Goal: Task Accomplishment & Management: Manage account settings

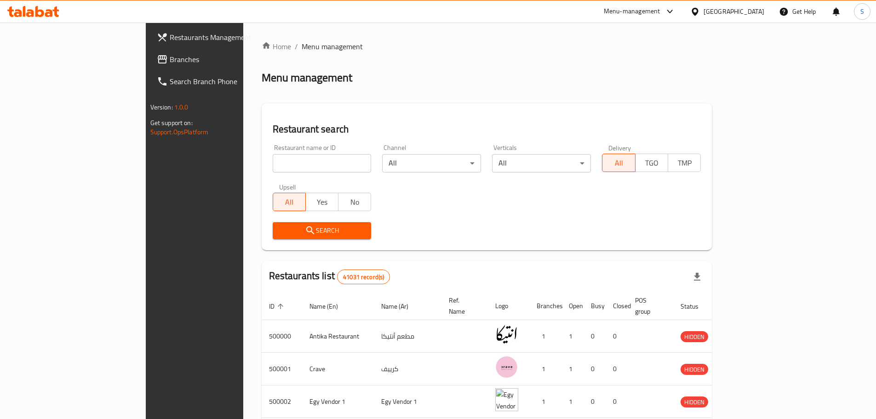
click at [676, 10] on icon at bounding box center [670, 11] width 11 height 11
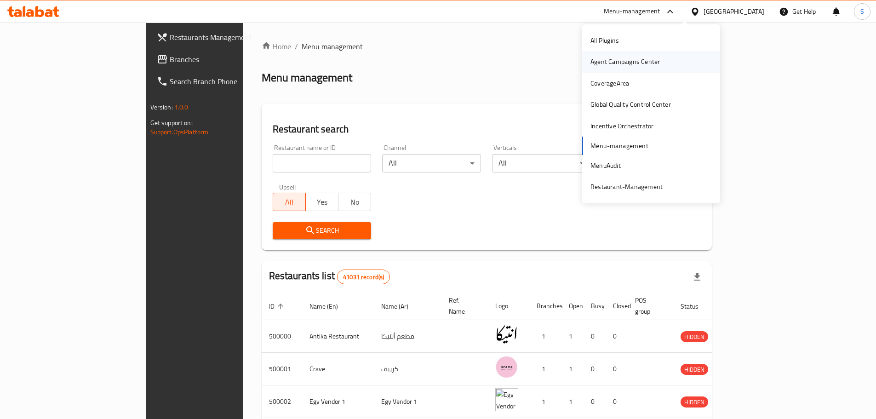
click at [632, 66] on div "Agent Campaigns Center" at bounding box center [625, 62] width 69 height 10
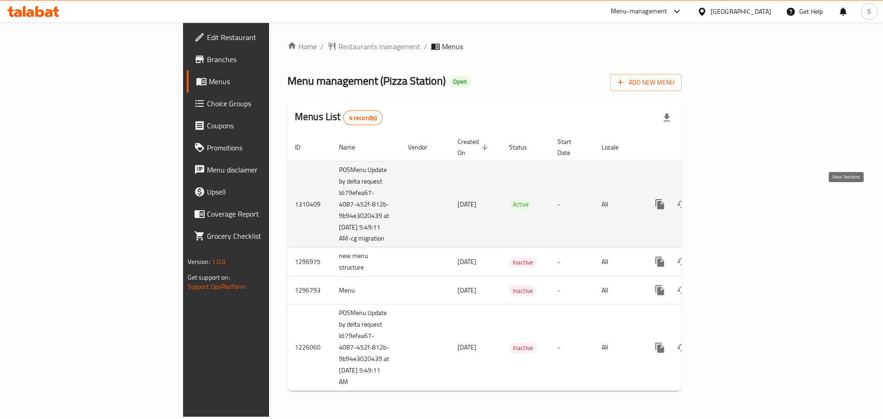
click at [732, 201] on icon "enhanced table" at bounding box center [726, 204] width 11 height 11
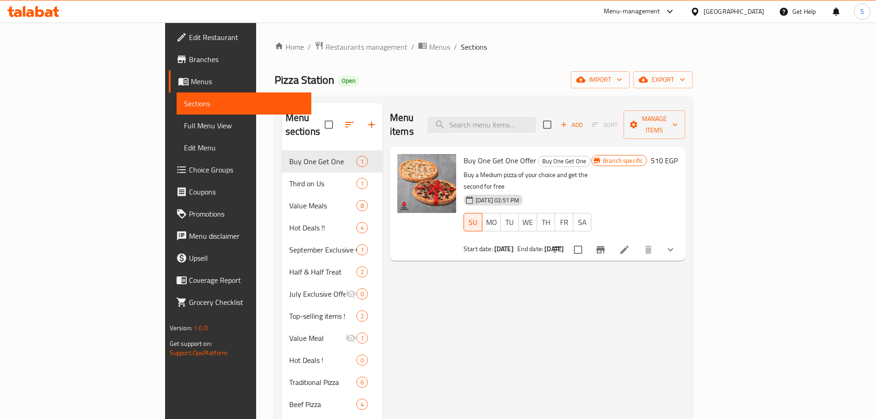
click at [177, 120] on link "Full Menu View" at bounding box center [244, 126] width 135 height 22
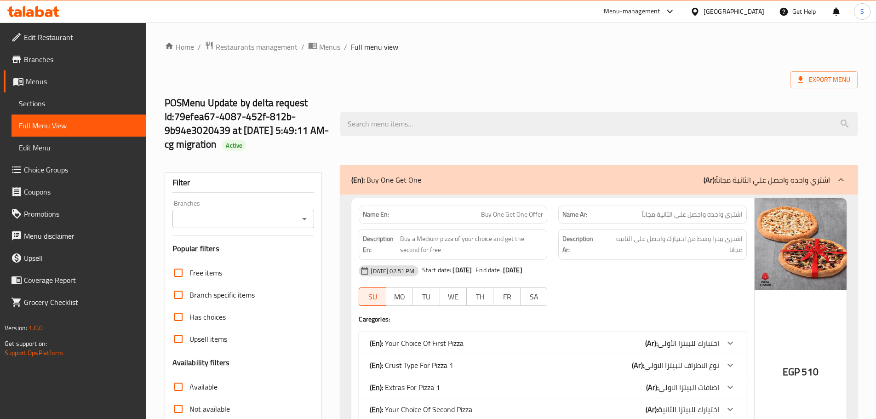
click at [452, 74] on div "Export Menu" at bounding box center [511, 79] width 693 height 17
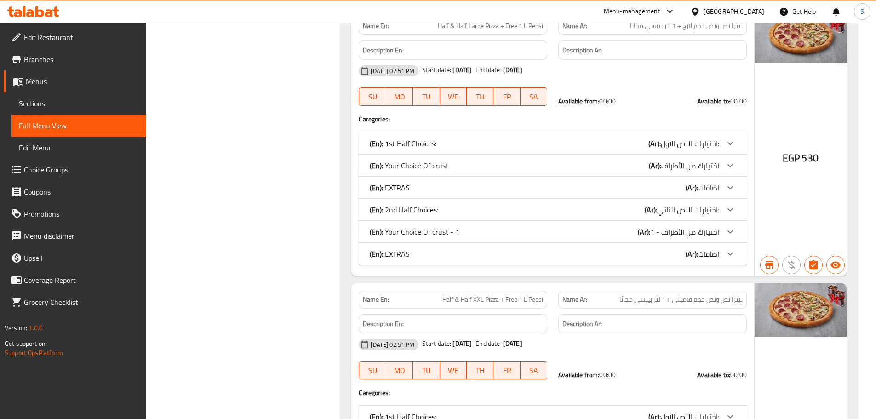
scroll to position [4928, 0]
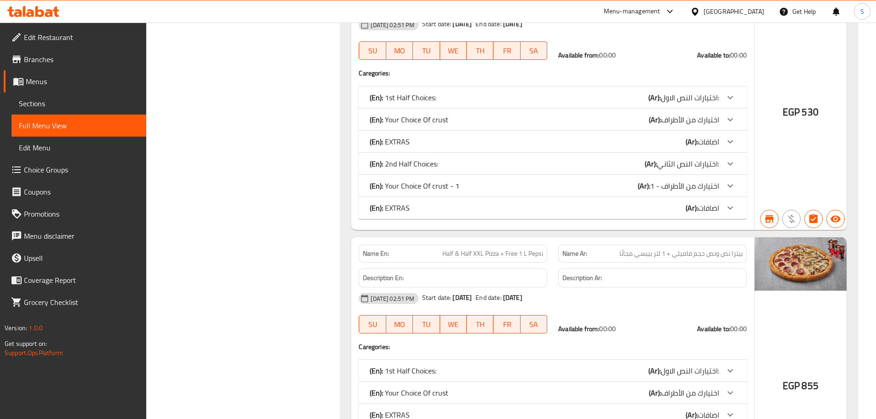
drag, startPoint x: 574, startPoint y: 301, endPoint x: 536, endPoint y: 302, distance: 37.7
click at [536, 302] on div "[DATE] 02:51 PM Start date: [DATE] End date: [DATE]" at bounding box center [552, 298] width 399 height 22
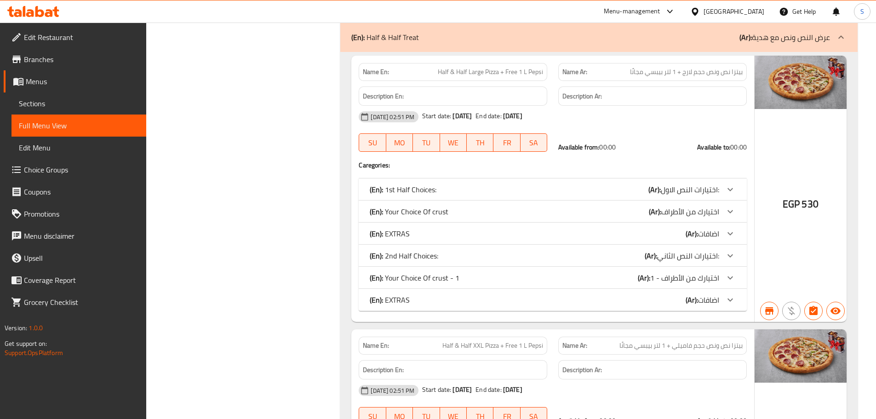
scroll to position [4790, 0]
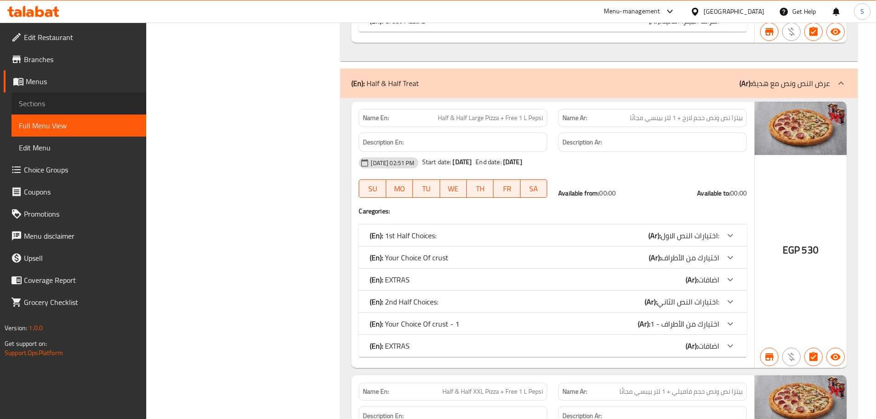
click at [61, 103] on span "Sections" at bounding box center [79, 103] width 120 height 11
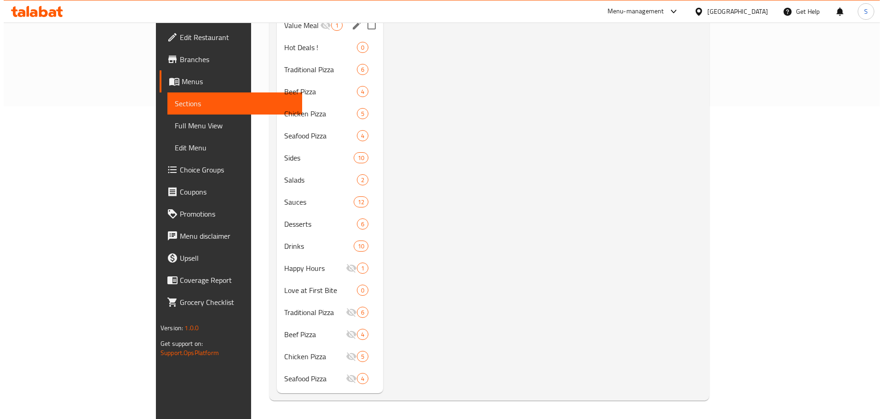
scroll to position [129, 0]
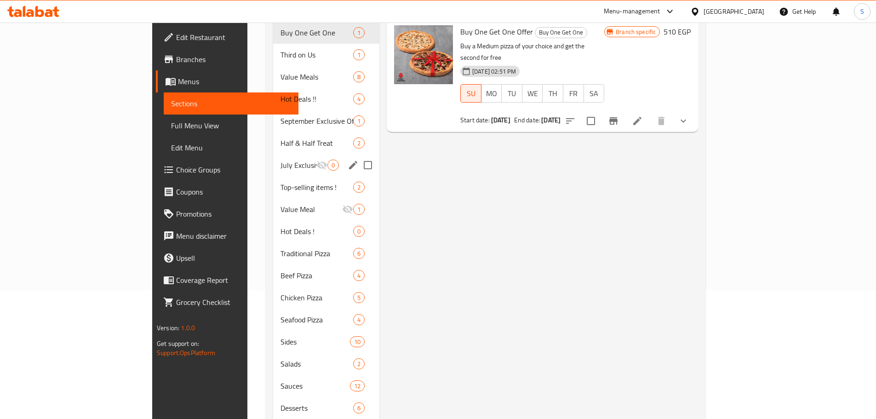
click at [273, 154] on div "July Exclusive Offers 0" at bounding box center [326, 165] width 106 height 22
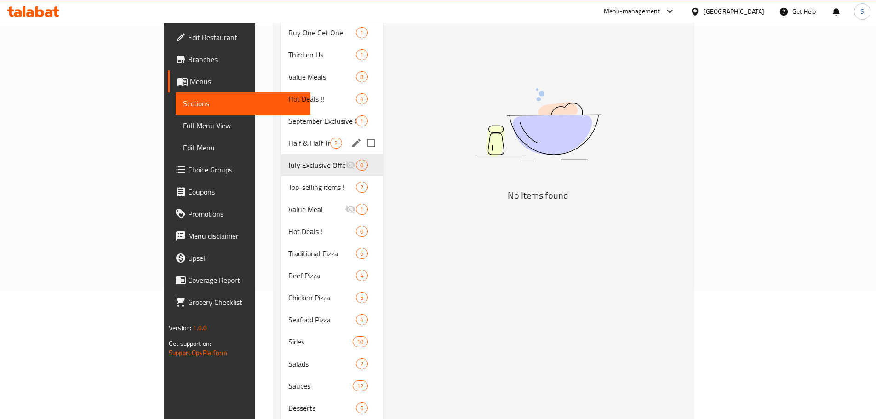
click at [288, 138] on span "Half & Half Treat" at bounding box center [309, 143] width 42 height 11
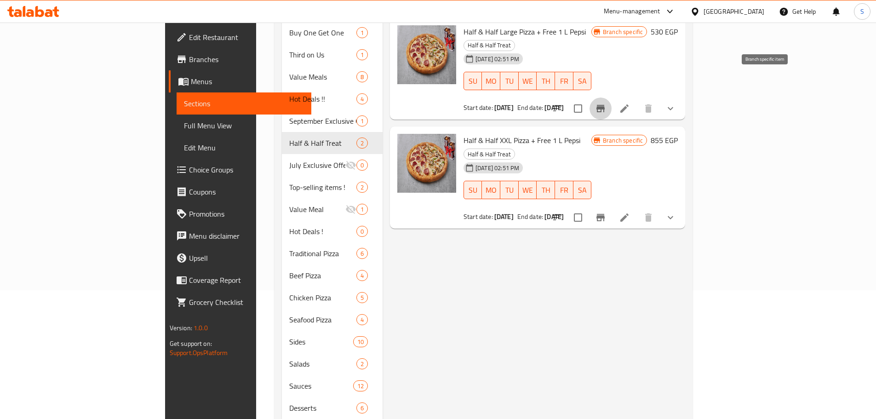
click at [606, 103] on icon "Branch-specific-item" at bounding box center [600, 108] width 11 height 11
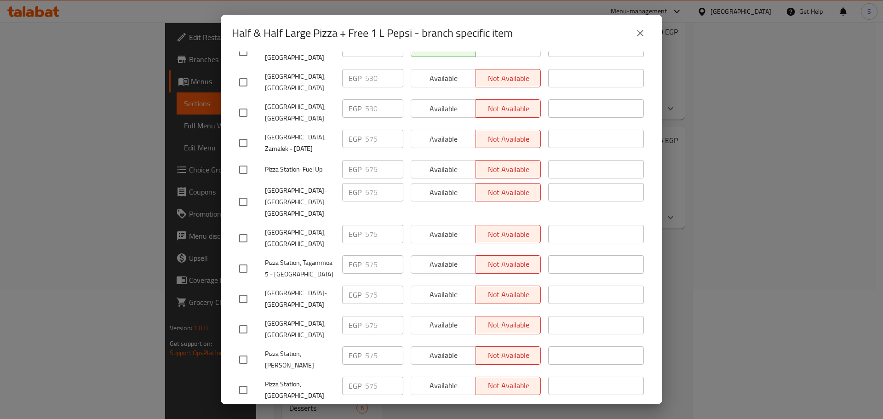
scroll to position [260, 0]
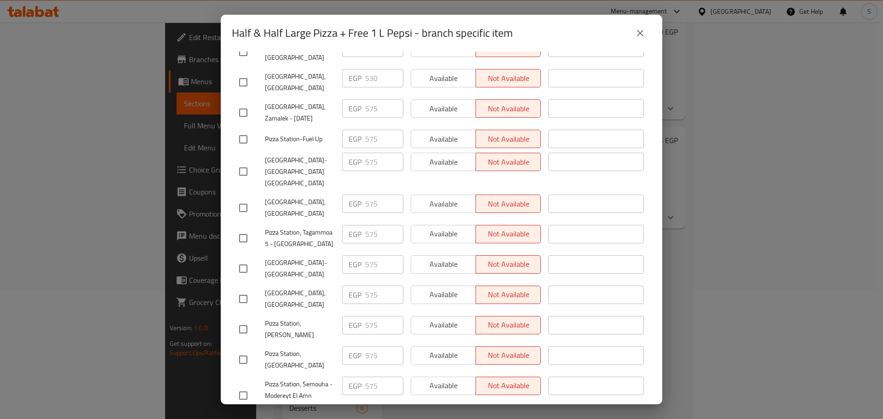
click at [639, 29] on icon "close" at bounding box center [640, 33] width 11 height 11
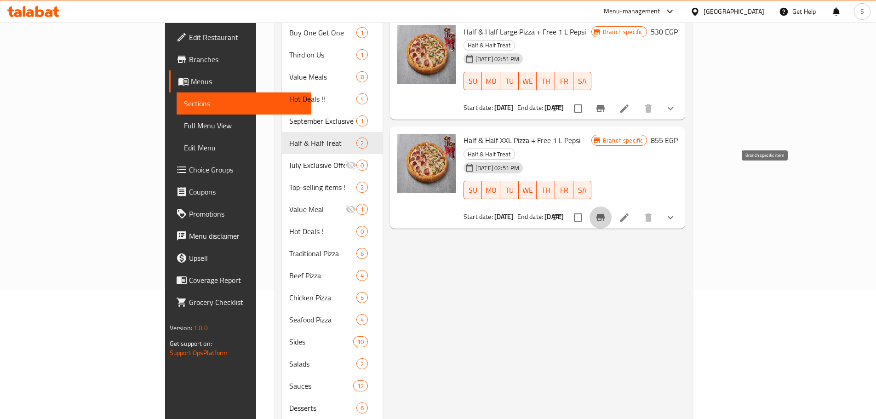
click at [606, 212] on icon "Branch-specific-item" at bounding box center [600, 217] width 11 height 11
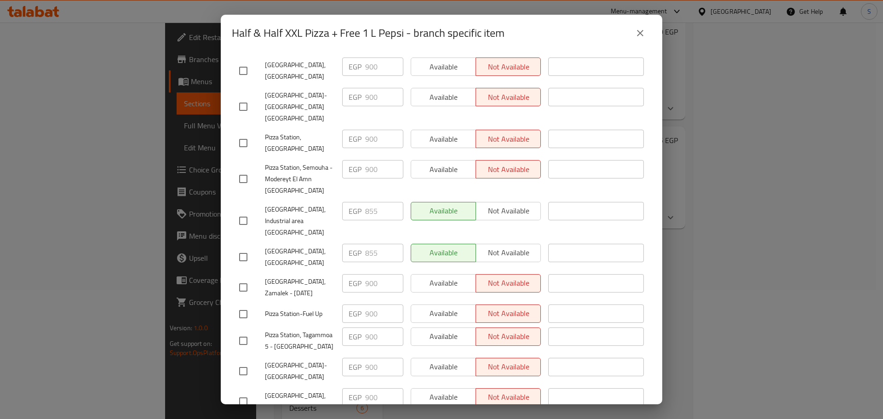
click at [642, 37] on icon "close" at bounding box center [640, 33] width 11 height 11
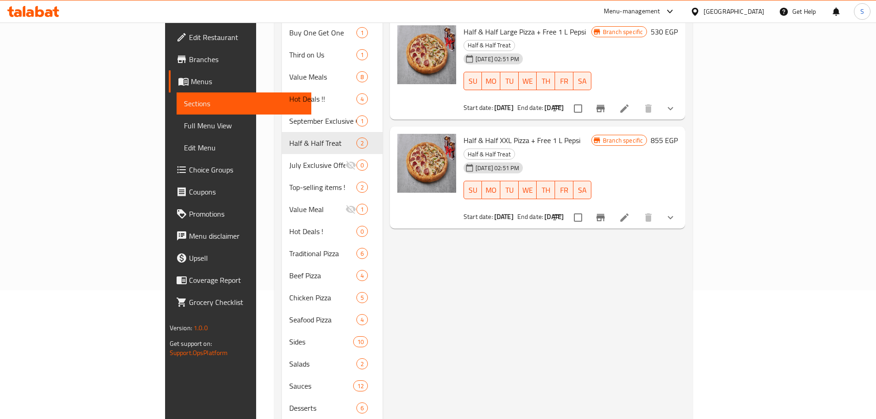
drag, startPoint x: 560, startPoint y: 175, endPoint x: 518, endPoint y: 182, distance: 42.3
click at [518, 212] on div "Start date: [DATE] End date: [DATE]" at bounding box center [528, 216] width 128 height 9
copy div "[DATE]"
click at [605, 214] on icon "Branch-specific-item" at bounding box center [601, 217] width 8 height 7
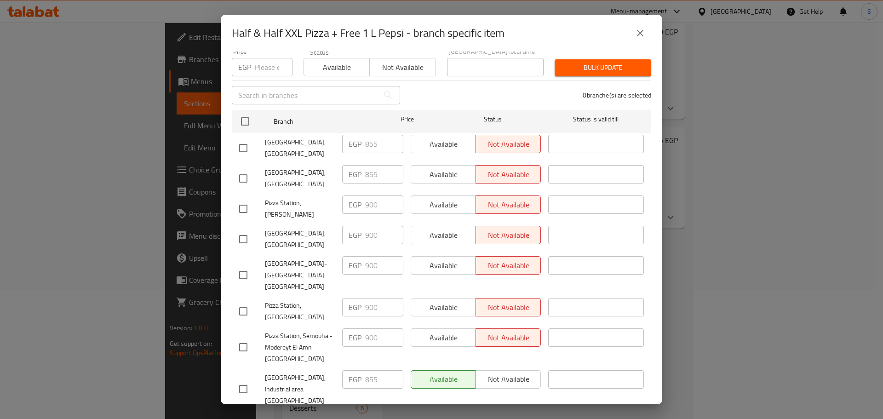
scroll to position [184, 0]
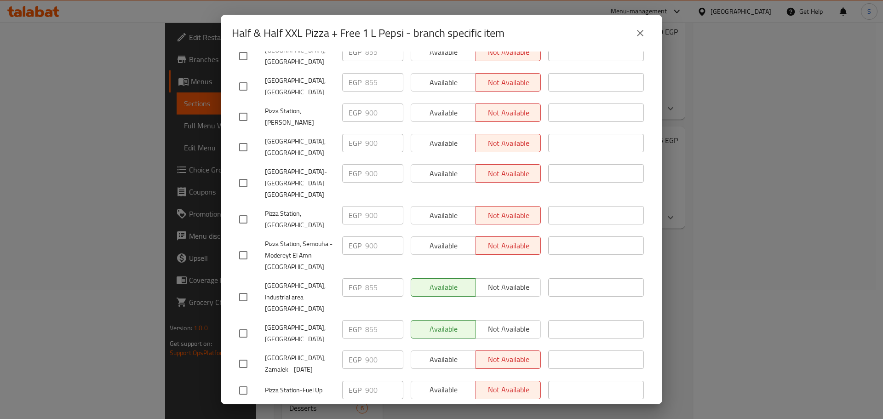
click at [243, 246] on input "checkbox" at bounding box center [243, 255] width 19 height 19
checkbox input "true"
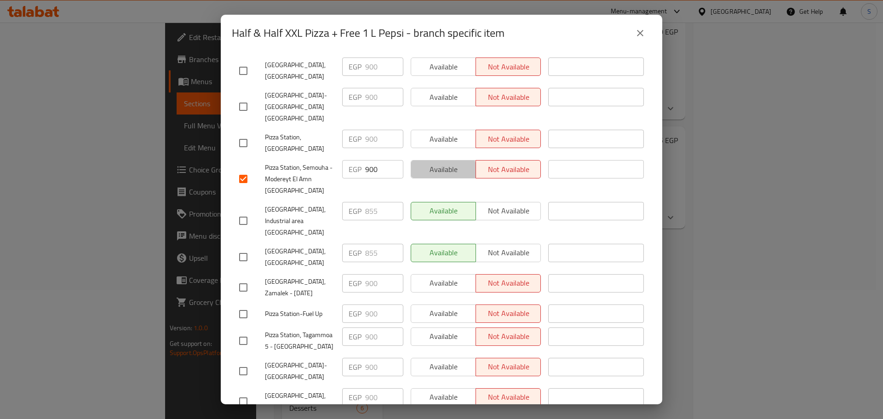
click at [427, 163] on span "Available" at bounding box center [443, 169] width 57 height 13
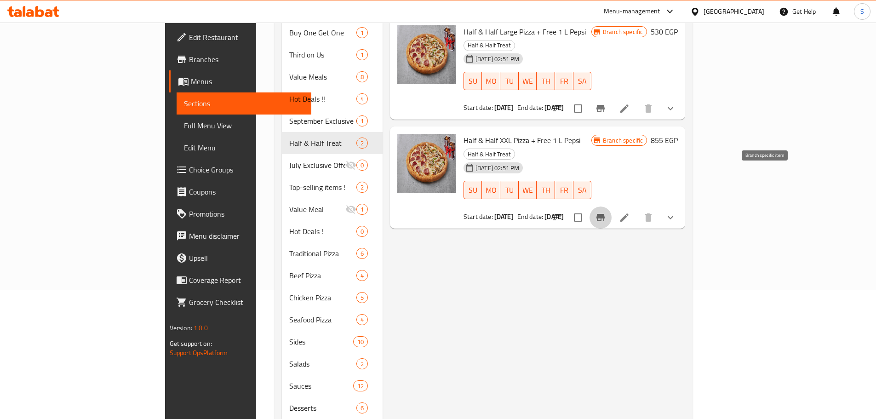
click at [606, 212] on icon "Branch-specific-item" at bounding box center [600, 217] width 11 height 11
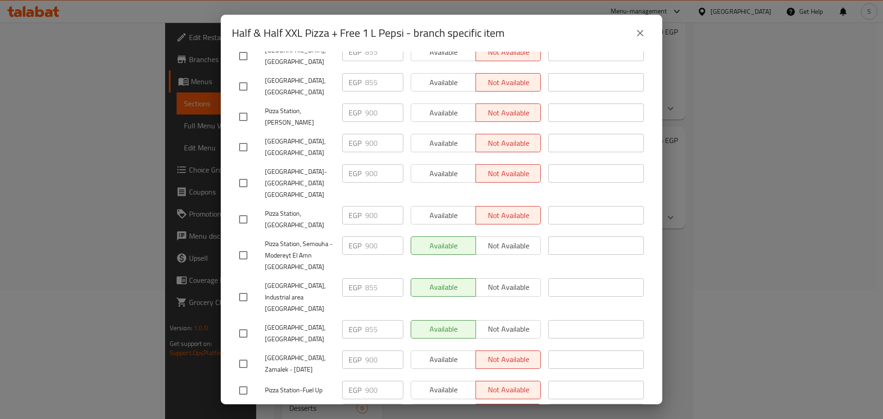
scroll to position [230, 0]
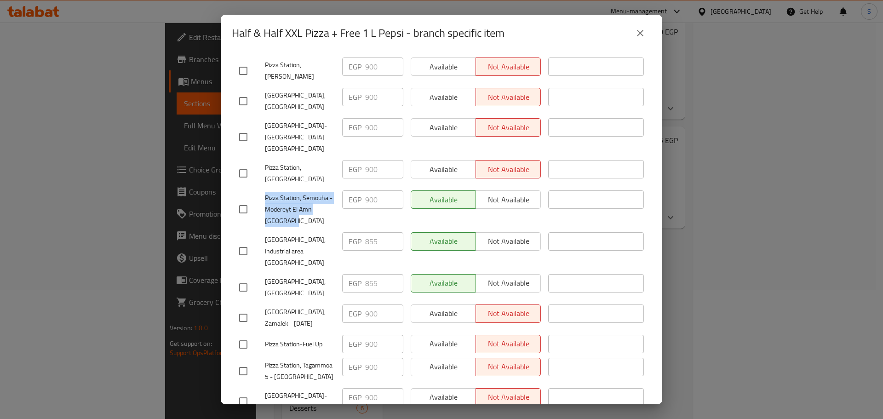
copy span "Pizza Station, Semouha - Modereyt El Amn [GEOGRAPHIC_DATA]"
drag, startPoint x: 299, startPoint y: 201, endPoint x: 170, endPoint y: 105, distance: 160.8
click at [257, 187] on div "Pizza Station, Semouha - Modereyt El Amn [GEOGRAPHIC_DATA]" at bounding box center [286, 210] width 103 height 46
copy span "Pizza Station, Semouha - Modereyt El Amn [GEOGRAPHIC_DATA]"
click at [643, 33] on icon "close" at bounding box center [640, 33] width 11 height 11
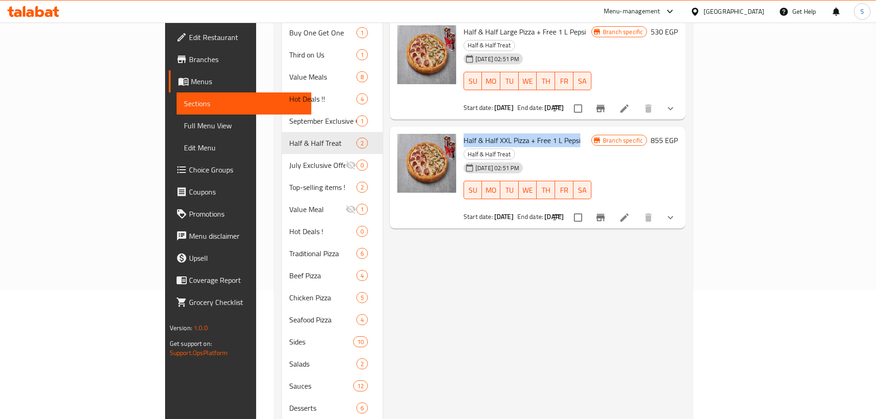
drag, startPoint x: 538, startPoint y: 116, endPoint x: 418, endPoint y: 101, distance: 121.0
click at [422, 126] on div "Half & Half XXL Pizza + Free 1 L Pepsi Half & Half Treat [DATE] 02:51 PM SU MO …" at bounding box center [537, 177] width 295 height 102
copy span "Half & Half XXL Pizza + Free 1 L Pepsi"
click at [605, 214] on icon "Branch-specific-item" at bounding box center [601, 217] width 8 height 7
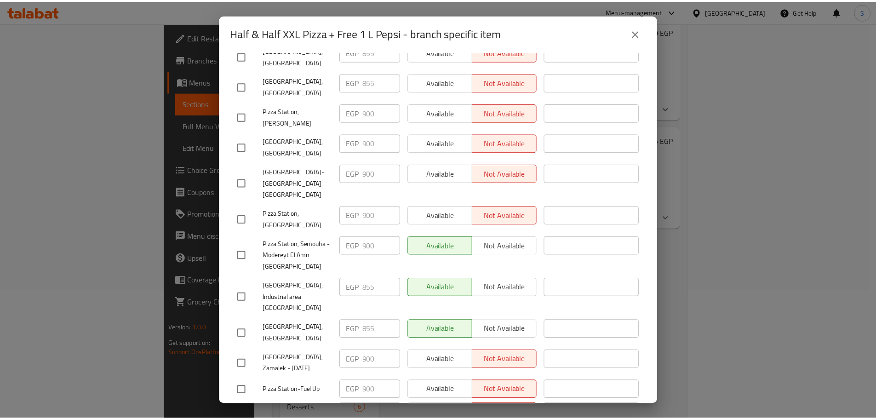
scroll to position [260, 0]
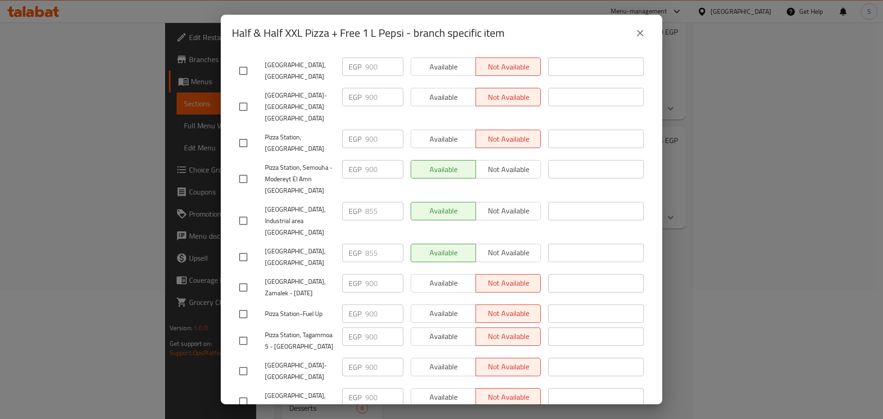
click at [645, 34] on icon "close" at bounding box center [640, 33] width 11 height 11
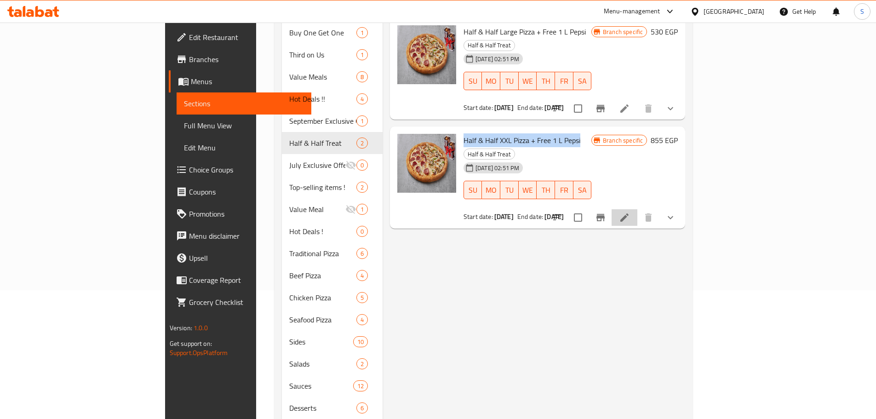
click at [637, 209] on li at bounding box center [625, 217] width 26 height 17
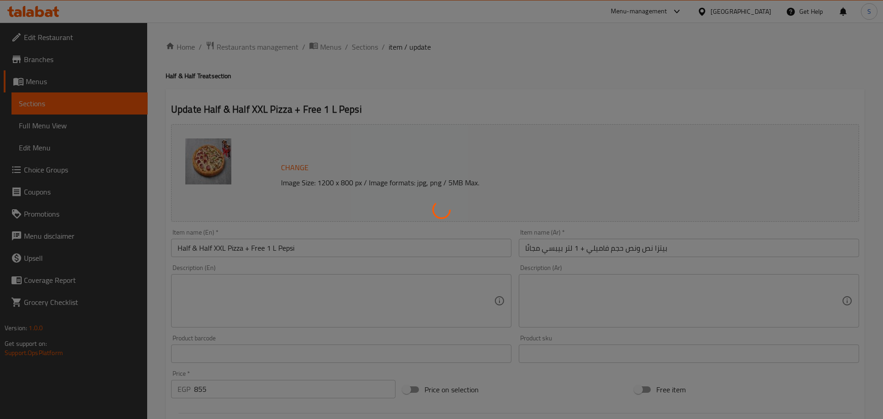
type input "اختيارات النص الاول:"
type input "1"
type input "اختيارك من الأطراف"
type input "1"
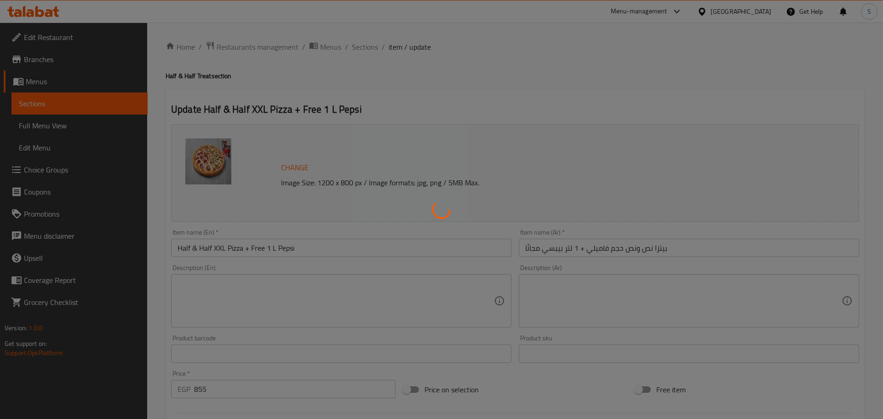
type input "1"
type input "اضافات"
type input "0"
type input "10"
type input "اختيارات النص الثاني:"
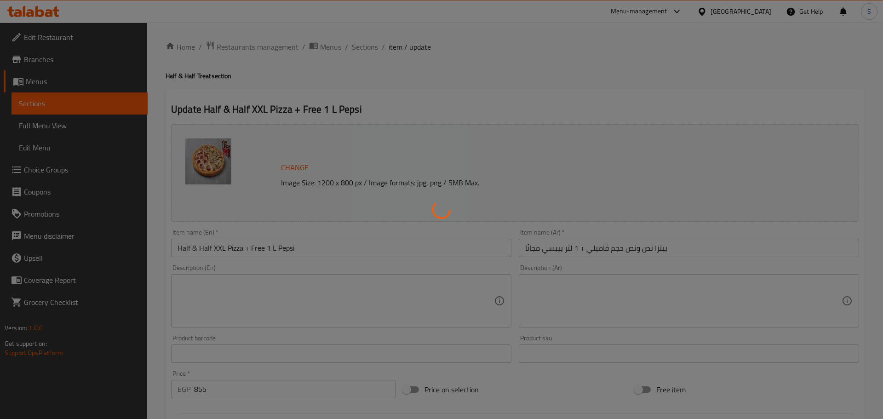
type input "1"
type input "اختيارك من الأطراف"
type input "1"
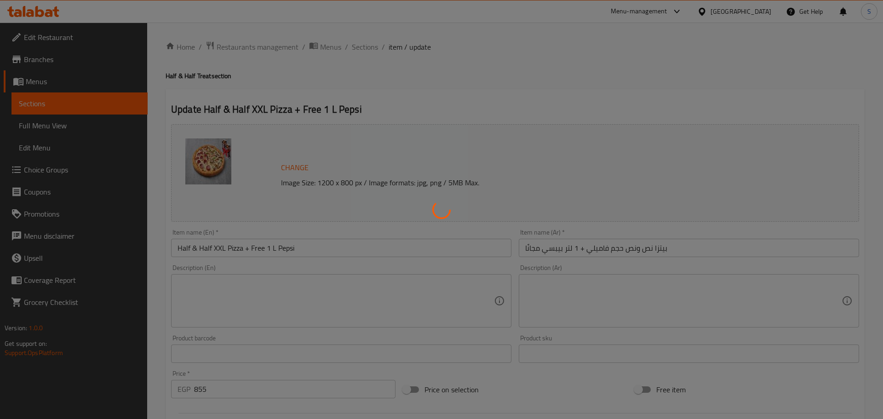
type input "اضافات"
type input "0"
type input "10"
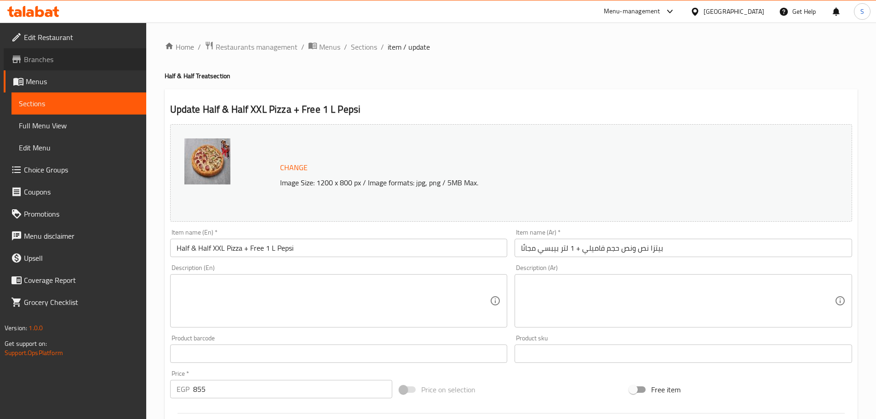
click at [73, 59] on span "Branches" at bounding box center [81, 59] width 115 height 11
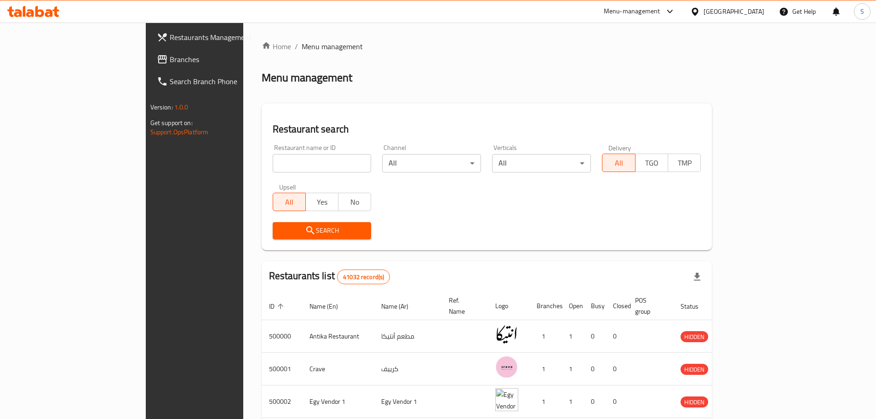
click at [672, 11] on icon at bounding box center [670, 12] width 6 height 4
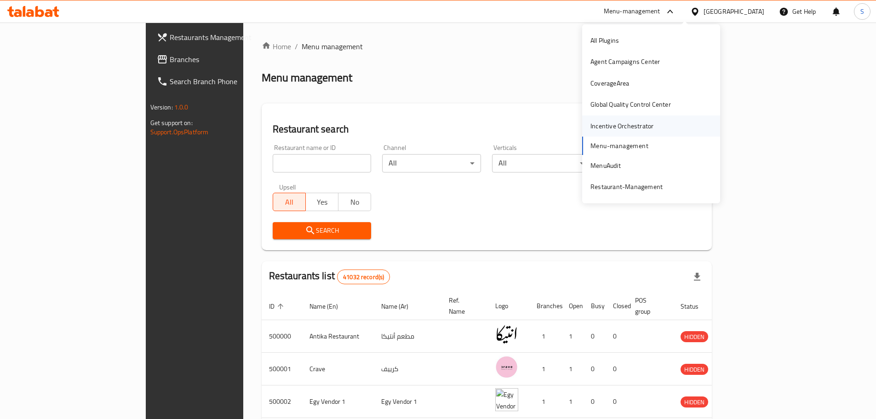
click at [624, 121] on div "Incentive Orchestrator" at bounding box center [622, 126] width 63 height 10
